Goal: Navigation & Orientation: Find specific page/section

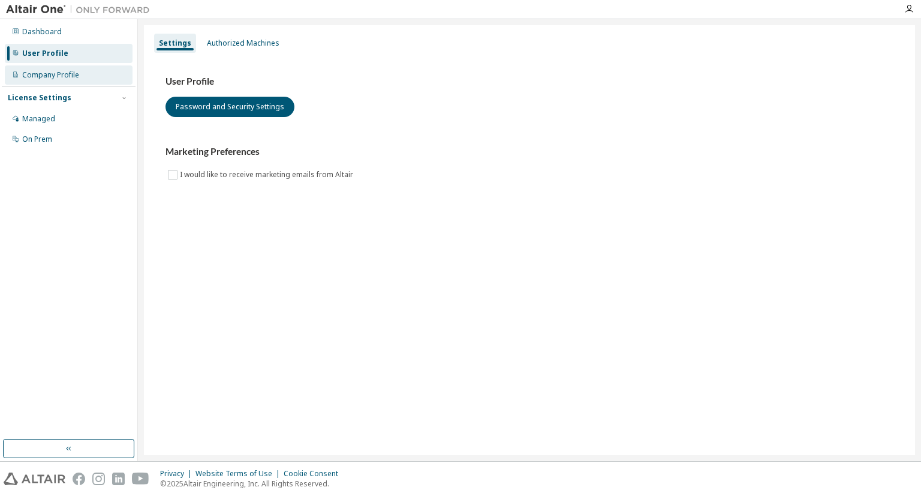
click at [86, 71] on div "Company Profile" at bounding box center [69, 74] width 128 height 19
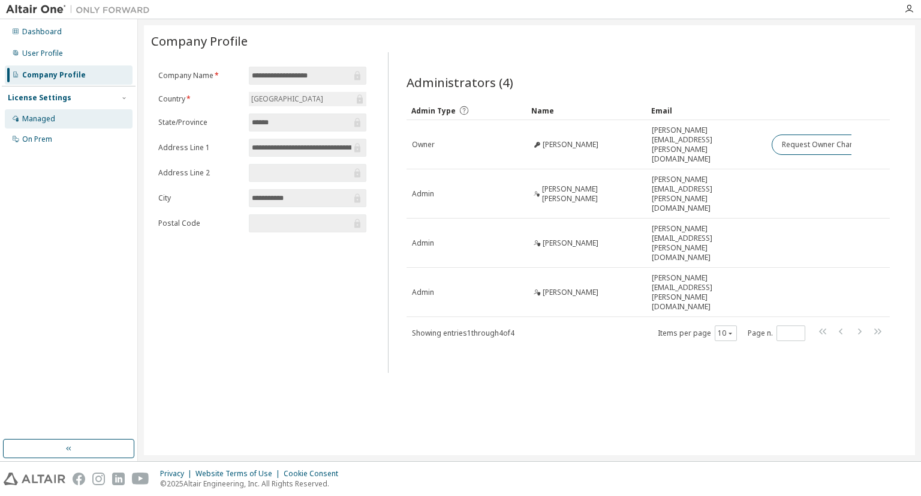
click at [73, 121] on div "Managed" at bounding box center [69, 118] width 128 height 19
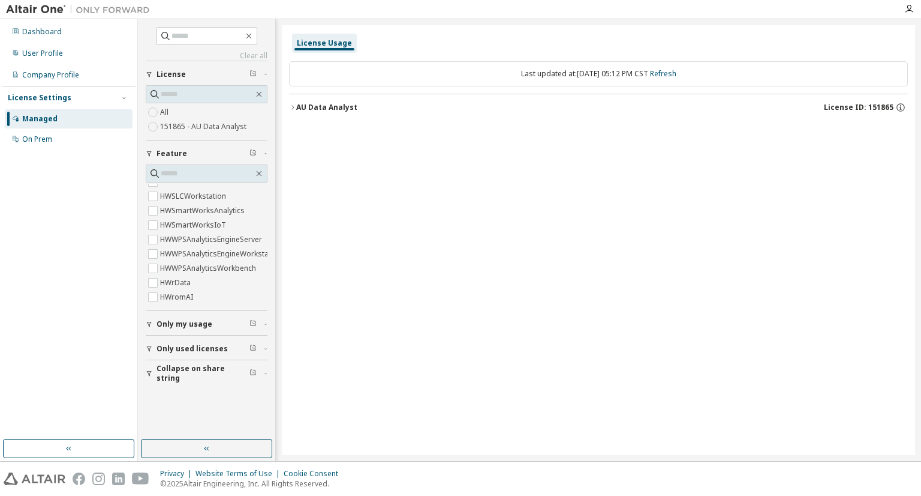
scroll to position [1023, 0]
click at [194, 322] on span "Only my usage" at bounding box center [185, 324] width 56 height 10
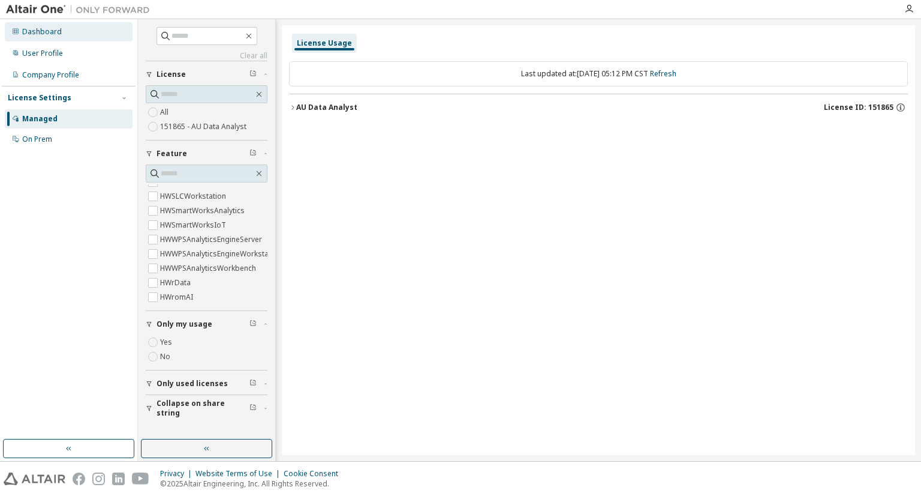
click at [73, 34] on div "Dashboard" at bounding box center [69, 31] width 128 height 19
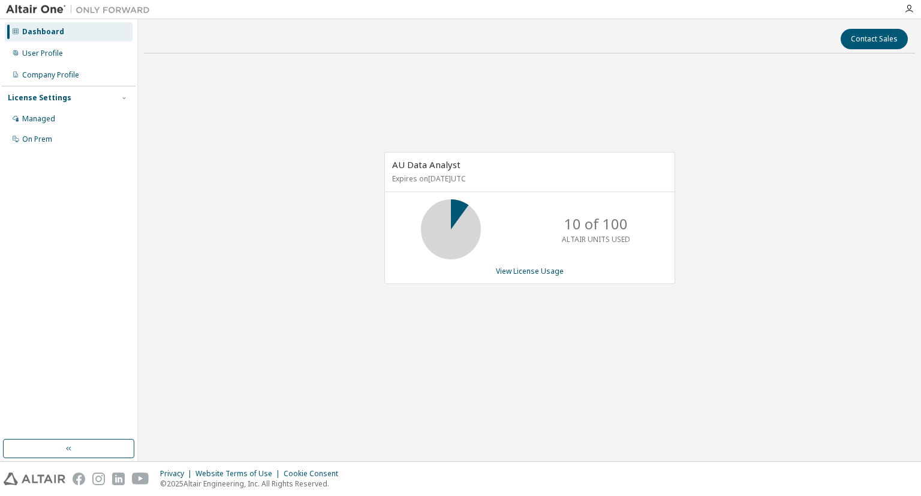
click at [461, 214] on icon at bounding box center [451, 229] width 30 height 30
click at [294, 179] on div "AU Data Analyst Expires on [DATE] UTC 10 of 100 ALTAIR UNITS USED View License …" at bounding box center [530, 224] width 772 height 322
click at [55, 61] on div "User Profile" at bounding box center [69, 53] width 128 height 19
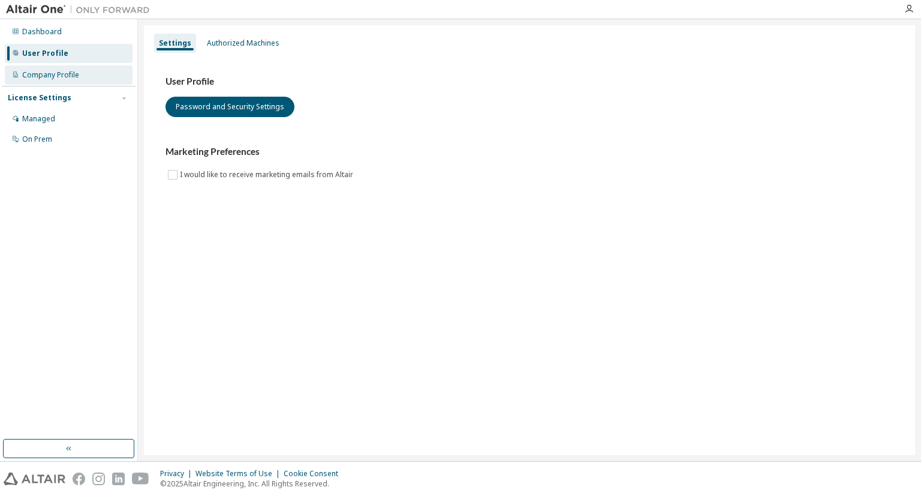
click at [72, 75] on div "Company Profile" at bounding box center [50, 75] width 57 height 10
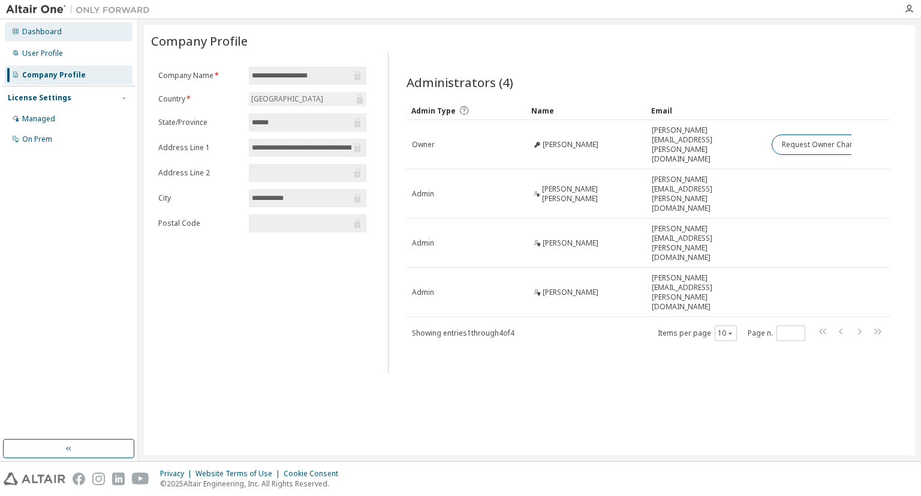
click at [84, 31] on div "Dashboard" at bounding box center [69, 31] width 128 height 19
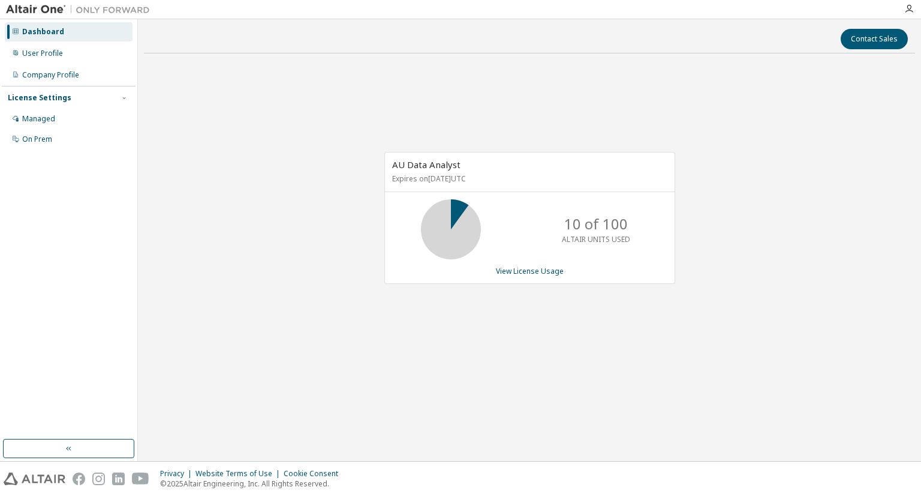
click at [331, 77] on div "AU Data Analyst Expires on [DATE] UTC 10 of 100 ALTAIR UNITS USED View License …" at bounding box center [530, 224] width 772 height 322
